Goal: Transaction & Acquisition: Book appointment/travel/reservation

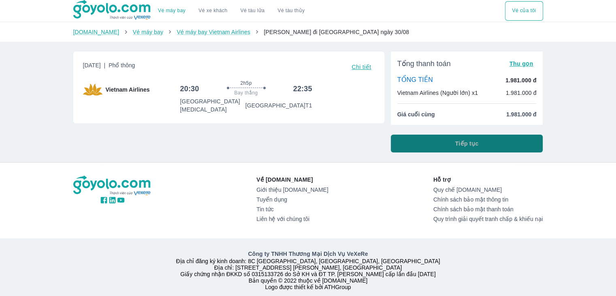
click at [492, 141] on button "Tiếp tục" at bounding box center [467, 144] width 152 height 18
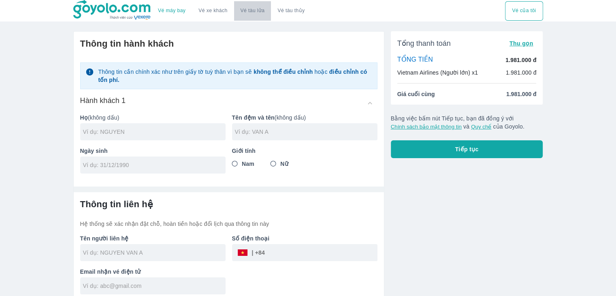
click at [252, 14] on link "Vé tàu lửa" at bounding box center [252, 10] width 37 height 19
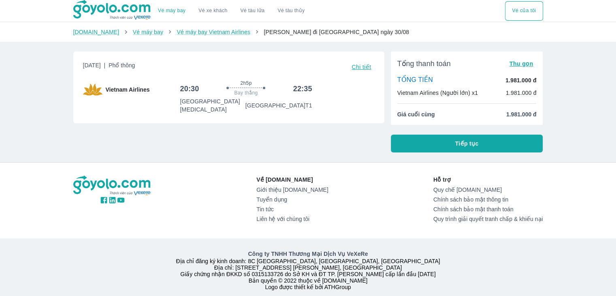
drag, startPoint x: 287, startPoint y: 145, endPoint x: 319, endPoint y: 122, distance: 39.0
click at [319, 122] on div "[DATE] | Phổ thông Chi tiết Vietnam Airlines 20:30 2h5p Bay thẳng 22:35 [GEOGRA…" at bounding box center [226, 98] width 318 height 107
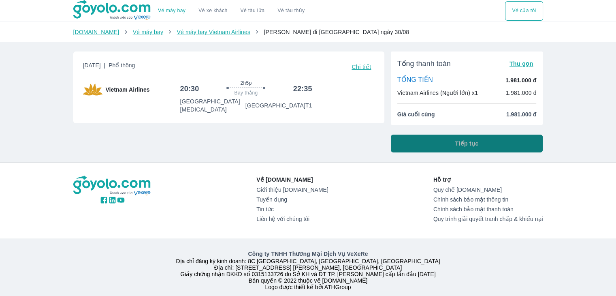
click at [485, 143] on button "Tiếp tục" at bounding box center [467, 144] width 152 height 18
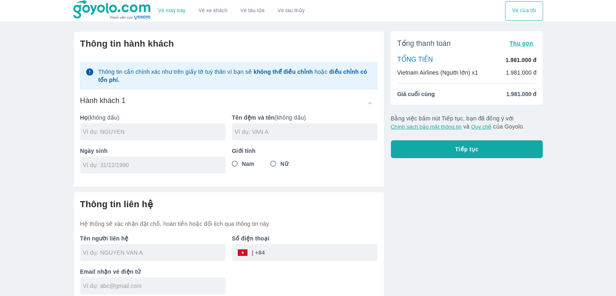
scroll to position [5, 0]
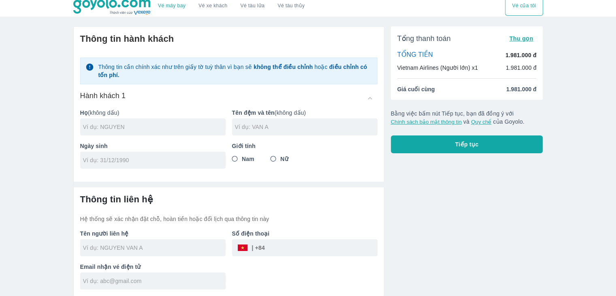
click at [345, 137] on div "Giới tính Nam Nữ" at bounding box center [302, 151] width 152 height 33
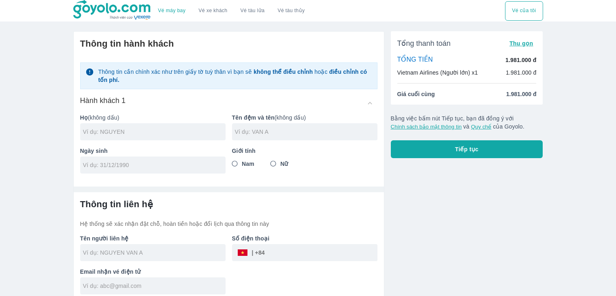
scroll to position [5, 0]
